Goal: Information Seeking & Learning: Learn about a topic

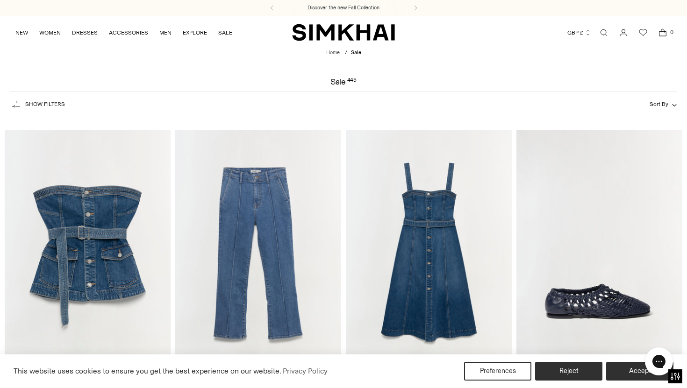
click at [40, 102] on span "Show Filters" at bounding box center [45, 104] width 40 height 7
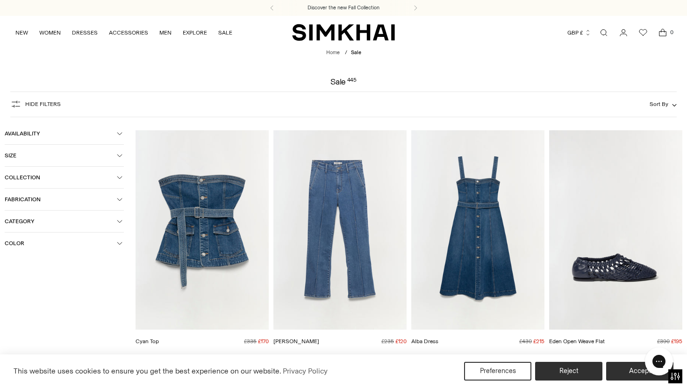
click at [45, 220] on span "Category" at bounding box center [61, 221] width 112 height 7
click at [30, 322] on span "Knitwear" at bounding box center [26, 322] width 28 height 8
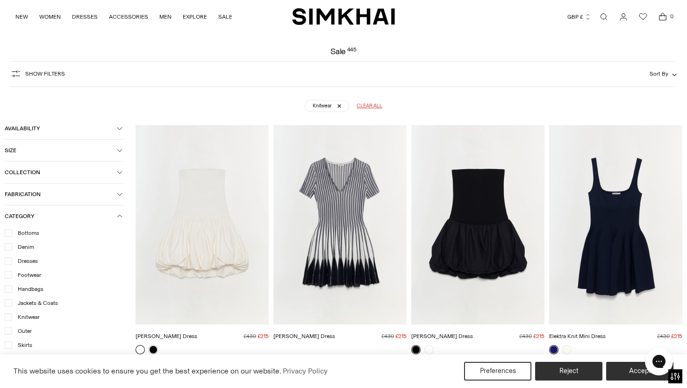
scroll to position [69, 0]
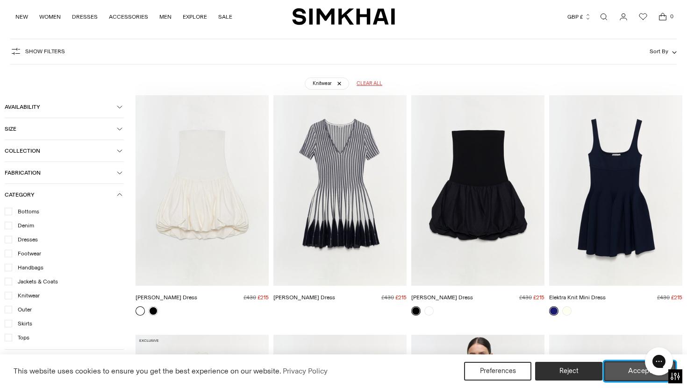
click at [614, 365] on button "Accept" at bounding box center [639, 372] width 71 height 20
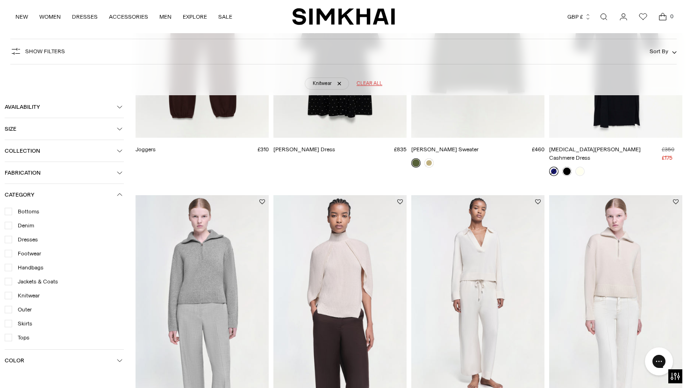
scroll to position [3012, 0]
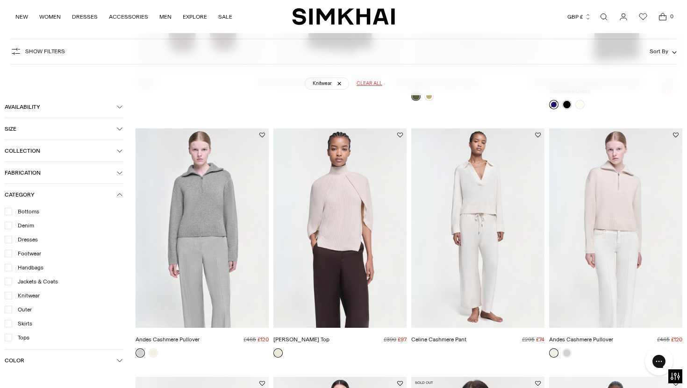
click at [0, 0] on img "Andes Cashmere Pullover" at bounding box center [0, 0] width 0 height 0
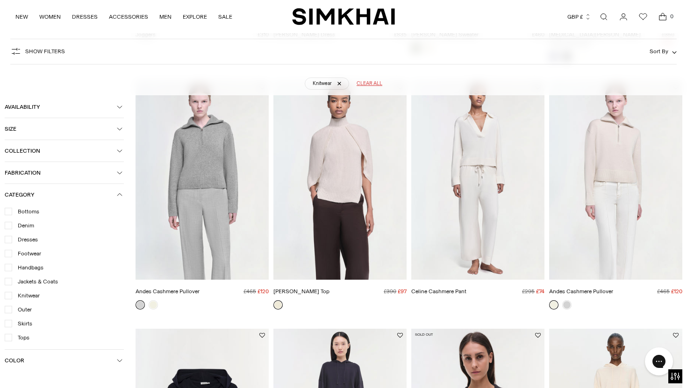
scroll to position [3280, 0]
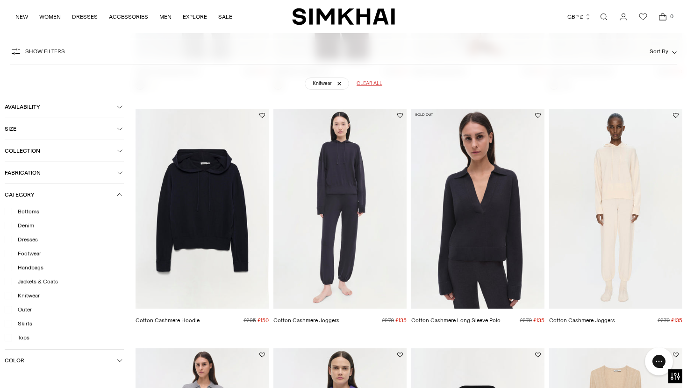
click at [0, 0] on img "Cotton Cashmere Long Sleeve Polo" at bounding box center [0, 0] width 0 height 0
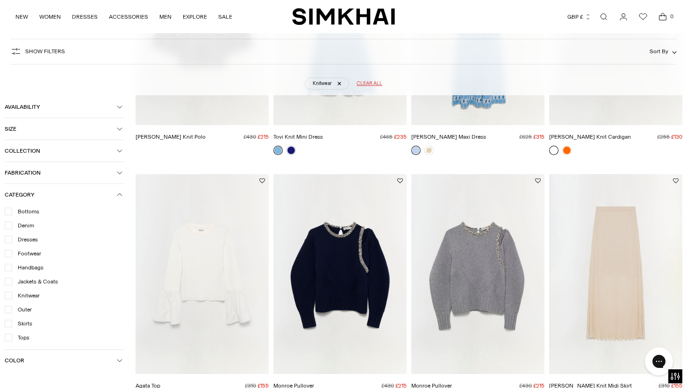
scroll to position [4262, 0]
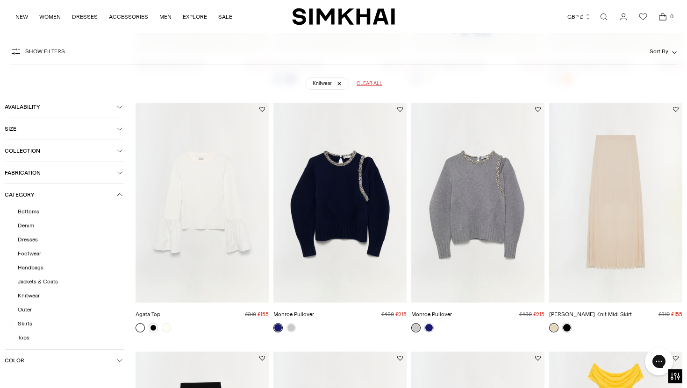
click at [0, 0] on img "Monroe Pullover" at bounding box center [0, 0] width 0 height 0
